Goal: Task Accomplishment & Management: Use online tool/utility

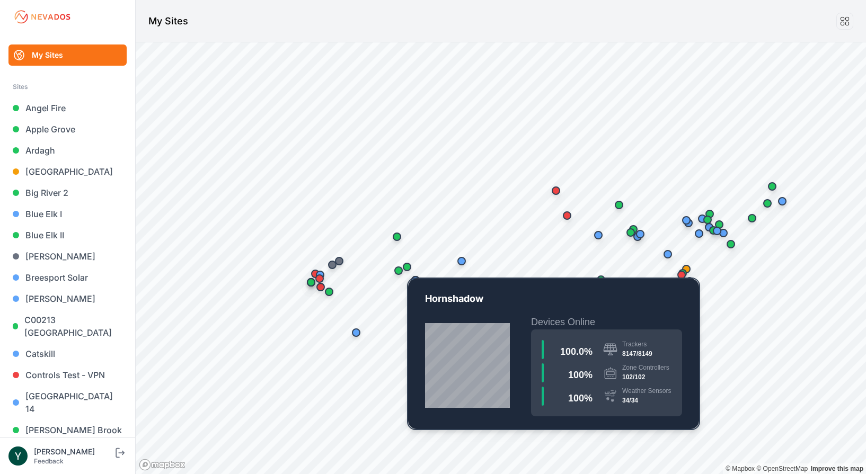
click at [410, 268] on div "Map marker" at bounding box center [407, 267] width 8 height 8
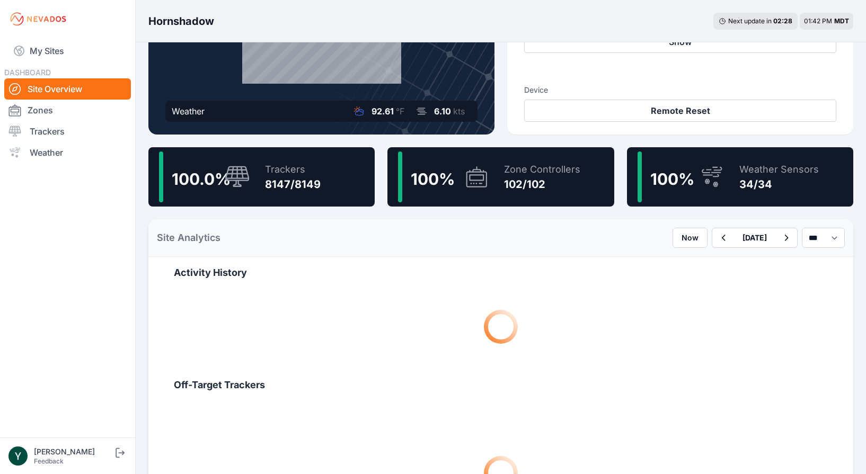
scroll to position [187, 0]
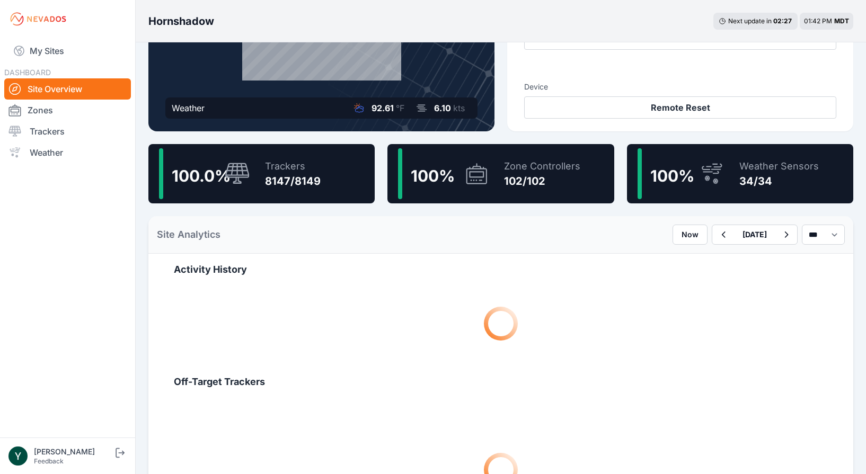
click at [733, 169] on div "Weather Sensors 34/34" at bounding box center [774, 173] width 90 height 51
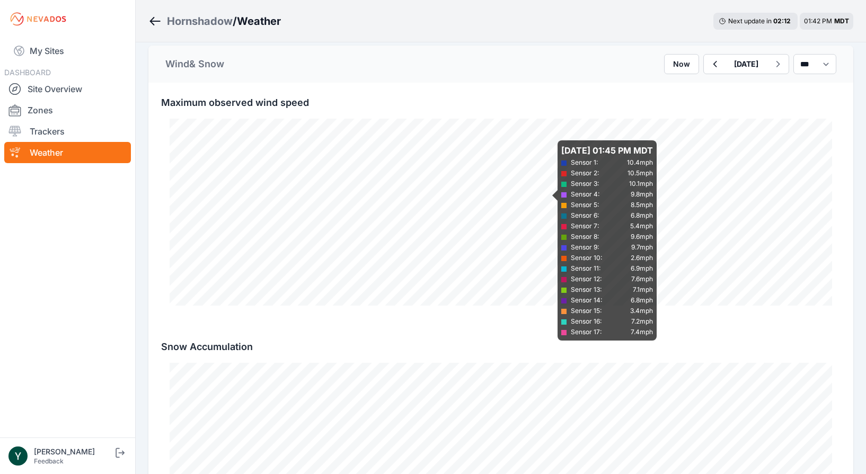
scroll to position [1750, 0]
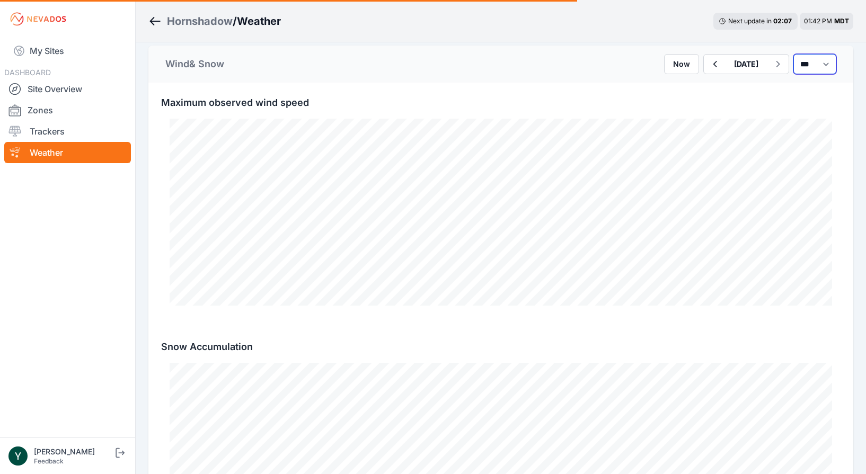
select select "******"
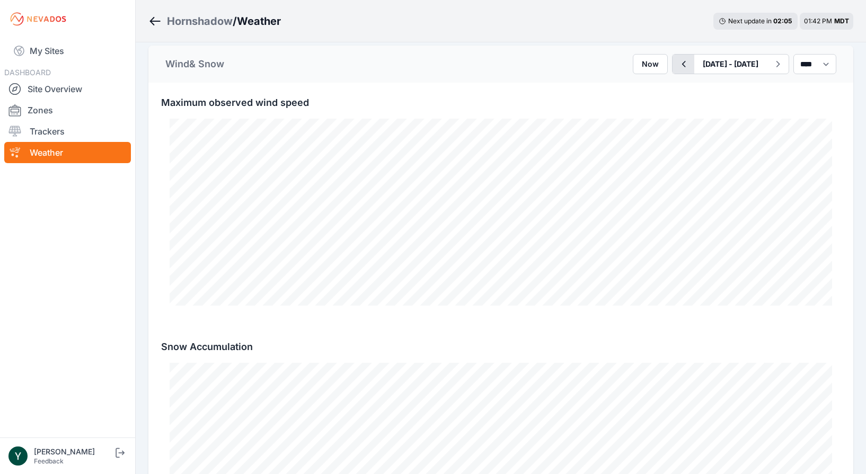
click at [682, 62] on icon "button" at bounding box center [684, 64] width 4 height 6
click at [677, 62] on icon "button" at bounding box center [683, 64] width 13 height 13
click at [771, 64] on icon "button" at bounding box center [777, 64] width 13 height 13
click at [677, 63] on icon "button" at bounding box center [683, 64] width 13 height 13
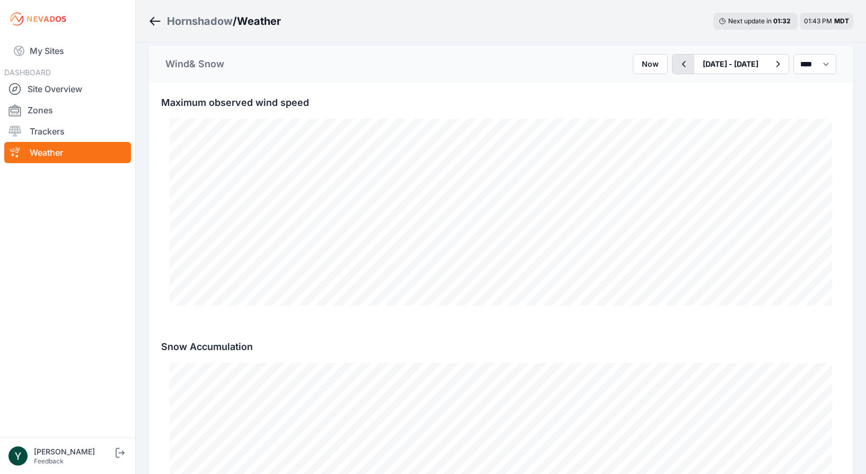
click at [673, 63] on button "button" at bounding box center [684, 64] width 22 height 19
click at [677, 61] on icon "button" at bounding box center [683, 64] width 13 height 13
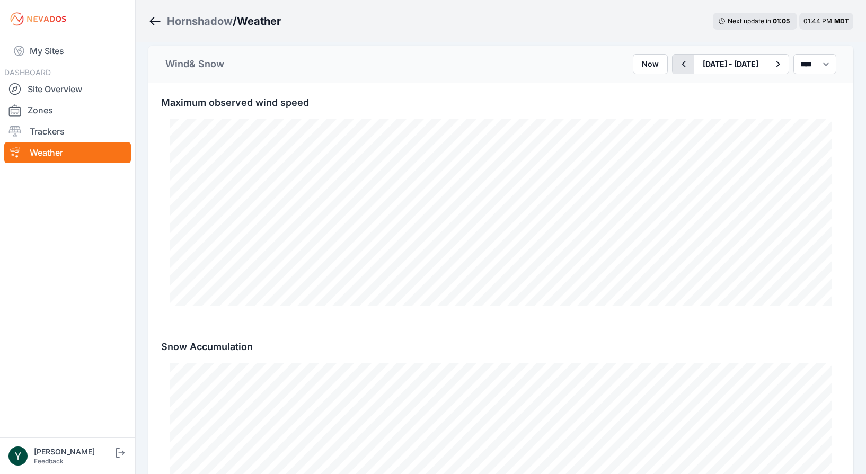
click at [677, 61] on icon "button" at bounding box center [683, 64] width 13 height 13
click at [682, 61] on icon "button" at bounding box center [684, 64] width 4 height 6
click at [677, 61] on icon "button" at bounding box center [683, 64] width 13 height 13
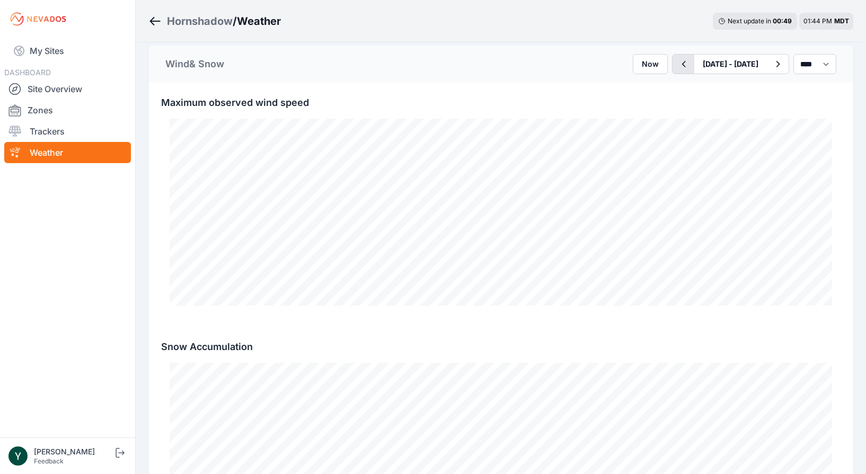
click at [677, 61] on icon "button" at bounding box center [683, 64] width 13 height 13
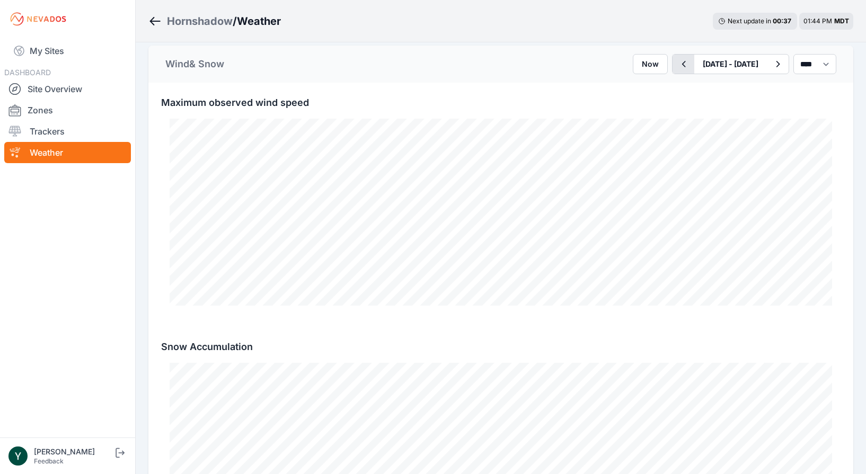
click at [677, 61] on icon "button" at bounding box center [683, 64] width 13 height 13
click at [673, 61] on button "button" at bounding box center [684, 64] width 22 height 19
click at [677, 62] on icon "button" at bounding box center [683, 64] width 13 height 13
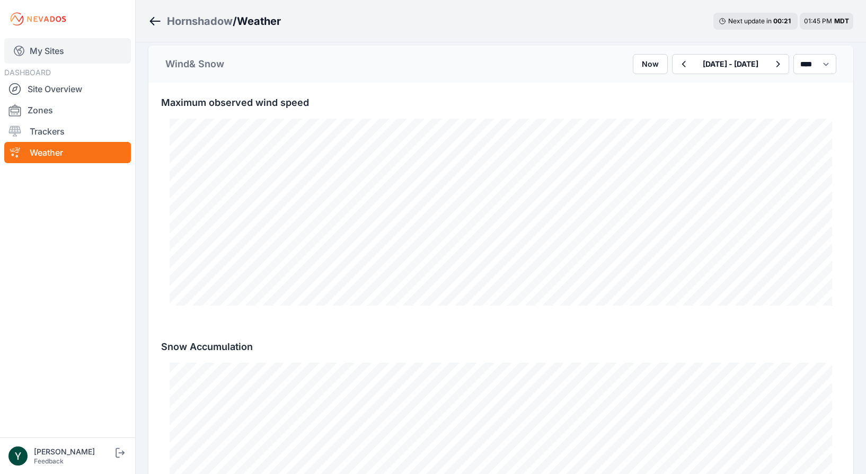
click at [57, 51] on link "My Sites" at bounding box center [67, 50] width 127 height 25
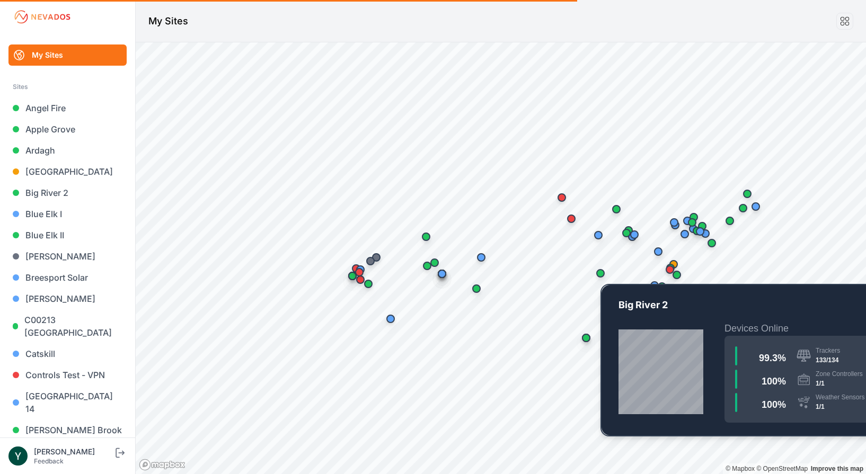
drag, startPoint x: 683, startPoint y: 298, endPoint x: 599, endPoint y: 271, distance: 87.9
click at [599, 271] on div "Map marker" at bounding box center [600, 273] width 8 height 8
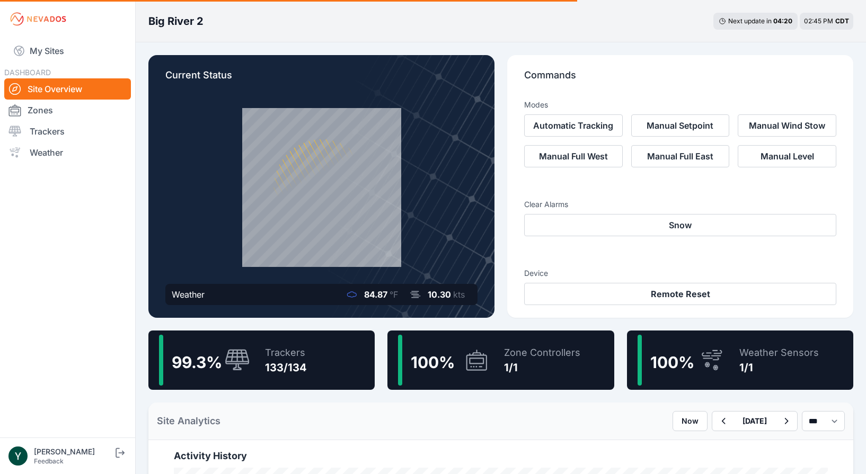
click at [300, 367] on div "133/134" at bounding box center [286, 368] width 42 height 15
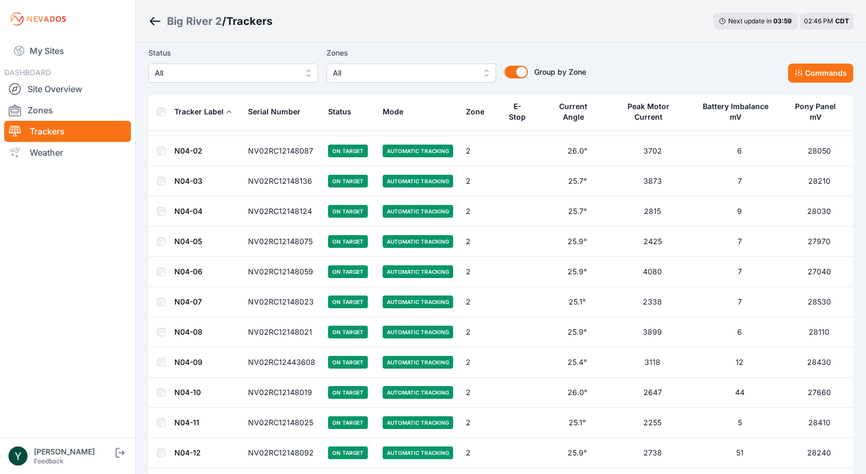
scroll to position [3152, 0]
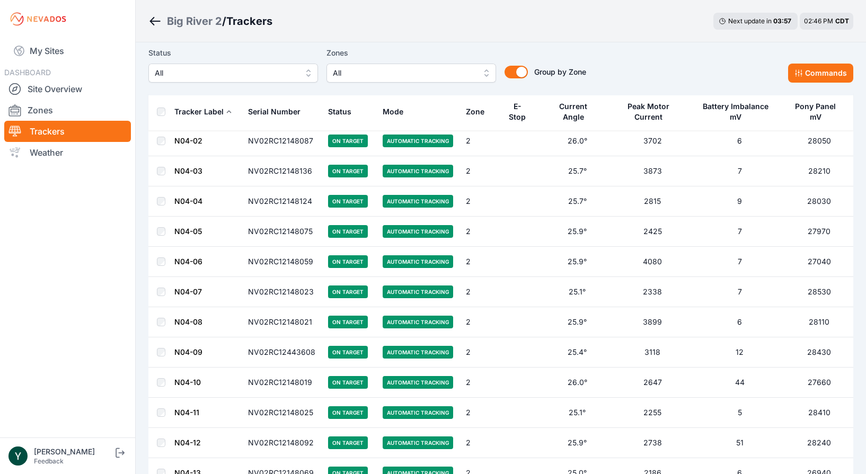
click at [278, 74] on span "All" at bounding box center [226, 73] width 142 height 13
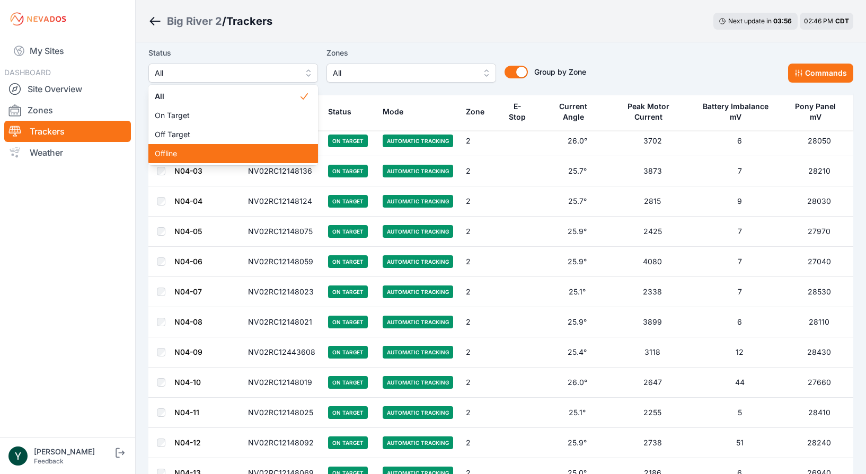
click at [257, 159] on span "Offline" at bounding box center [227, 153] width 144 height 11
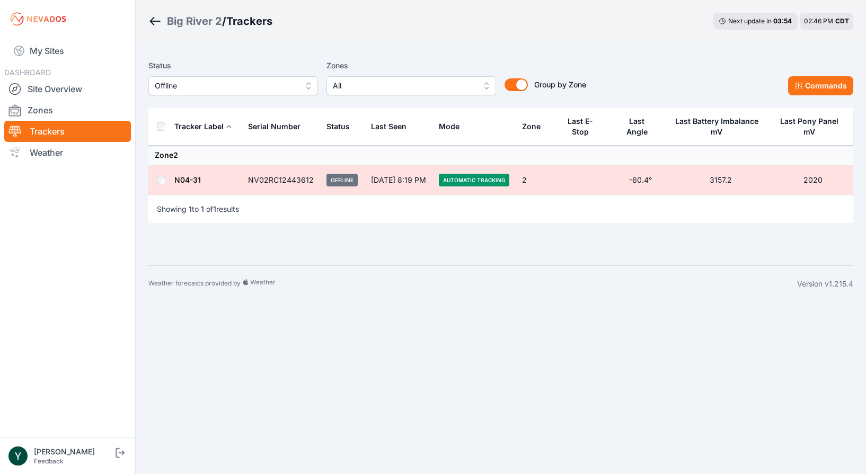
click at [260, 84] on span "Offline" at bounding box center [226, 86] width 142 height 13
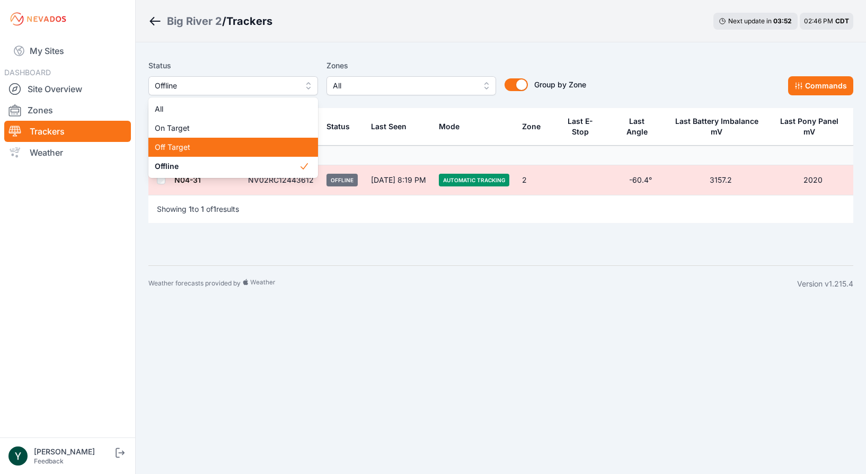
click at [248, 147] on span "Off Target" at bounding box center [227, 147] width 144 height 11
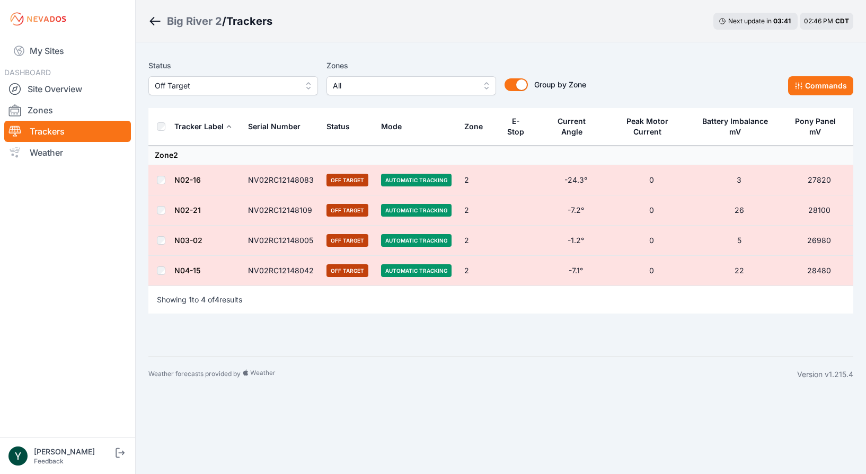
click at [191, 180] on link "N02-16" at bounding box center [187, 179] width 27 height 9
click at [192, 212] on link "N02-21" at bounding box center [187, 210] width 27 height 9
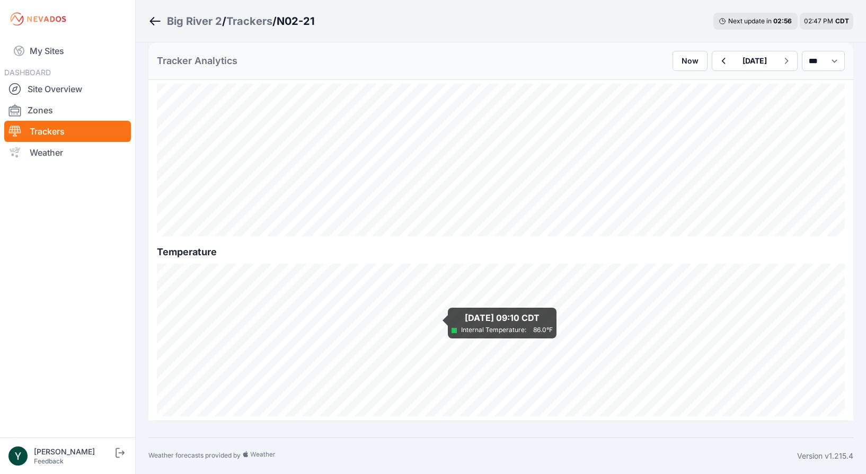
scroll to position [1187, 0]
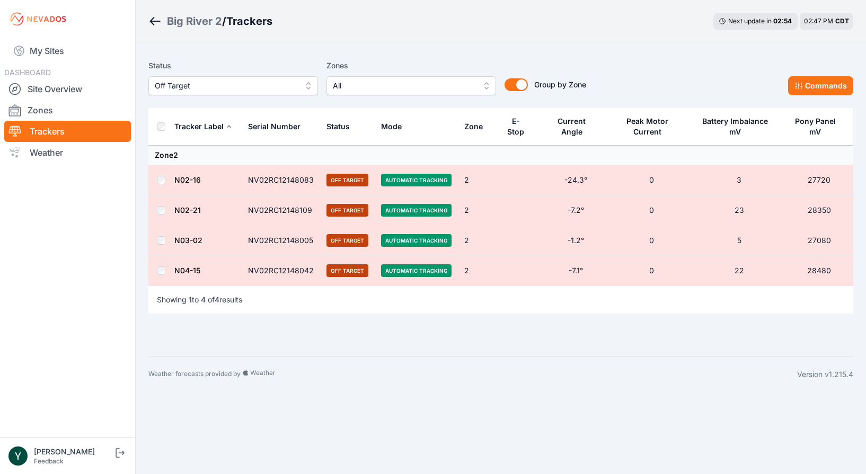
click at [187, 242] on link "N03-02" at bounding box center [188, 240] width 28 height 9
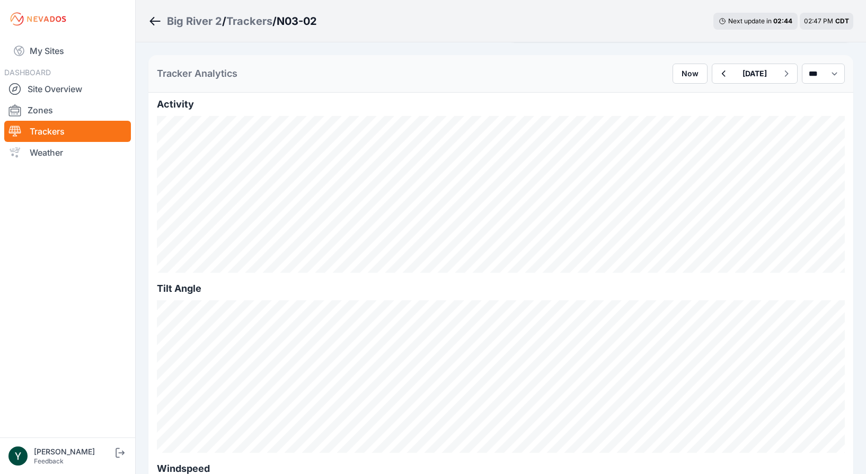
scroll to position [250, 0]
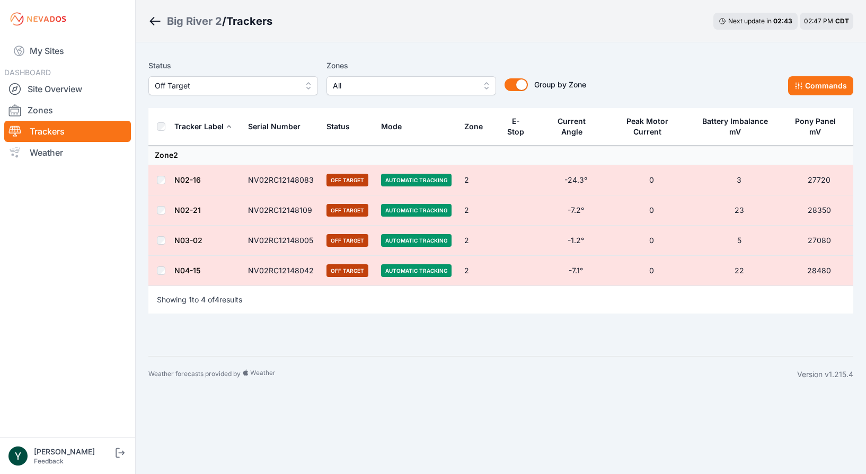
click at [186, 272] on link "N04-15" at bounding box center [187, 270] width 26 height 9
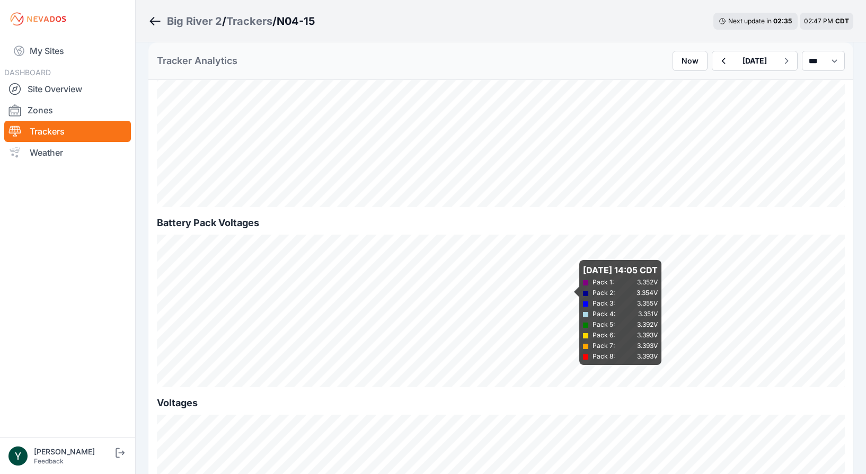
scroll to position [857, 0]
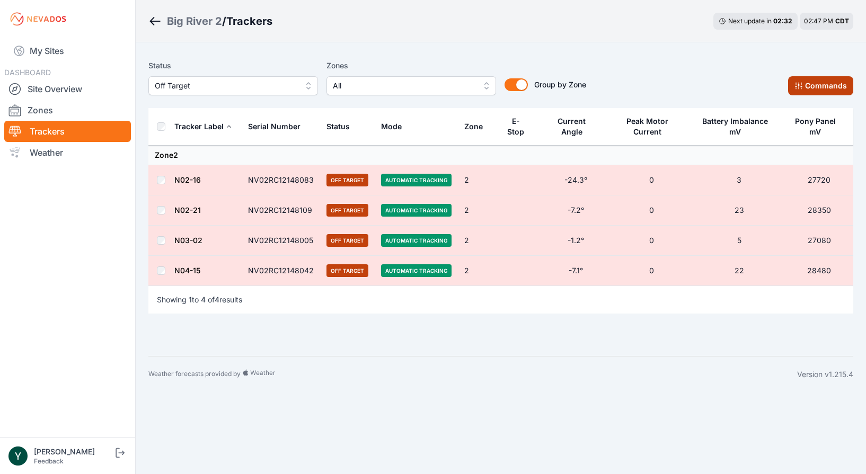
click at [827, 82] on button "Commands" at bounding box center [820, 85] width 65 height 19
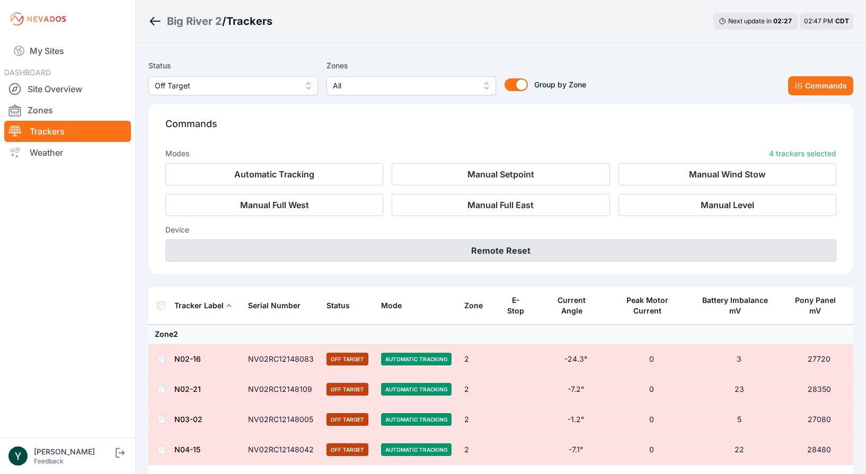
click at [473, 253] on button "Remote Reset" at bounding box center [500, 251] width 671 height 22
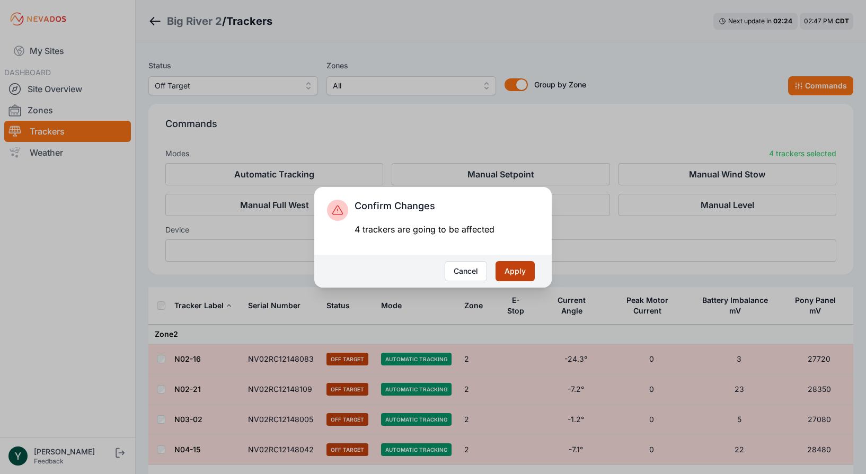
click at [508, 271] on button "Apply" at bounding box center [515, 271] width 39 height 20
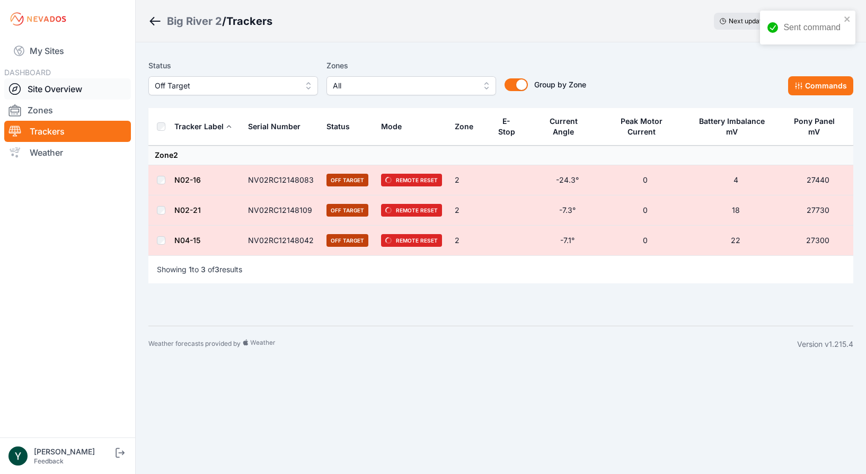
click at [55, 89] on link "Site Overview" at bounding box center [67, 88] width 127 height 21
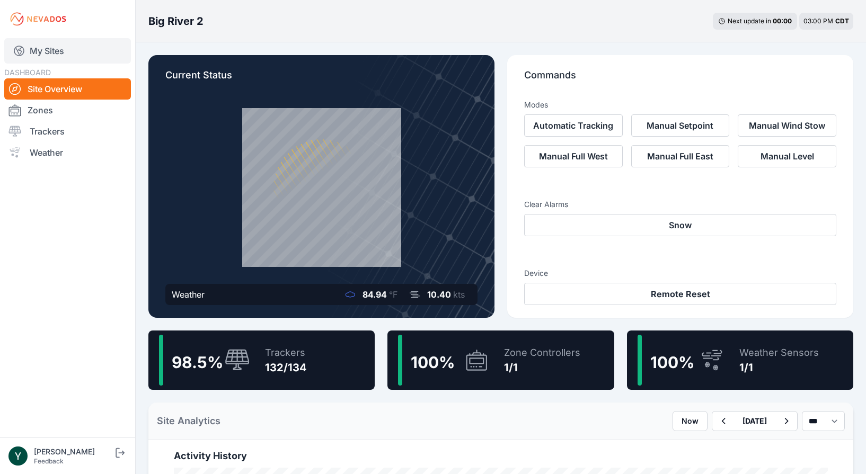
click at [51, 56] on link "My Sites" at bounding box center [67, 50] width 127 height 25
